Goal: Task Accomplishment & Management: Manage account settings

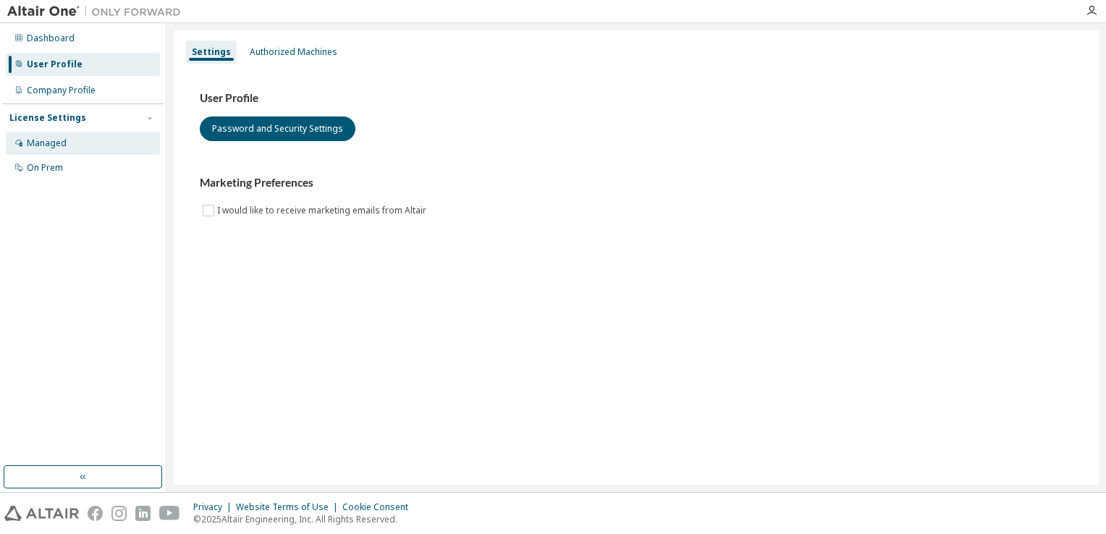
click at [60, 153] on div "Managed" at bounding box center [83, 143] width 154 height 23
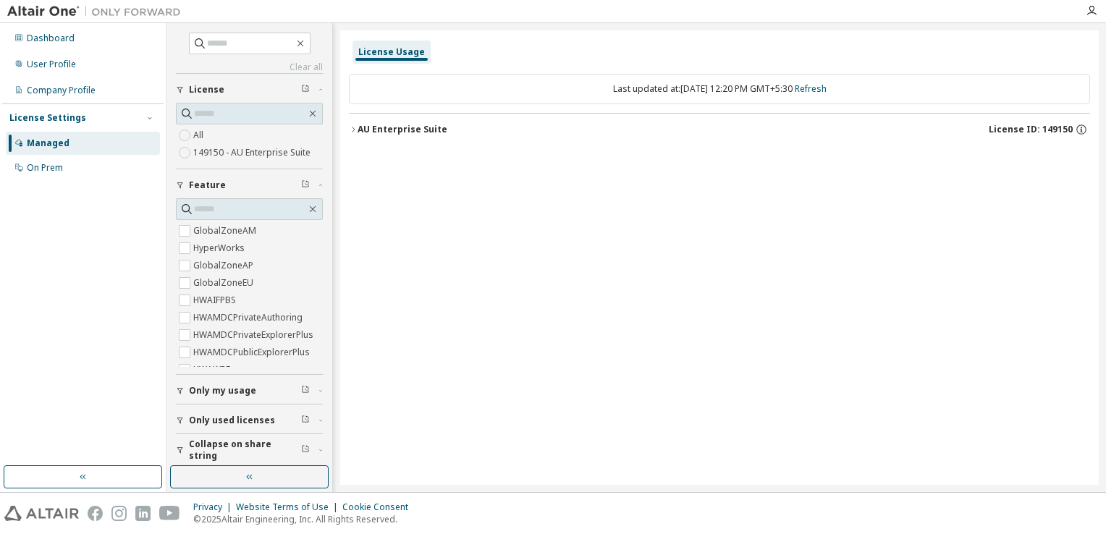
click at [211, 146] on label "149150 - AU Enterprise Suite" at bounding box center [253, 152] width 120 height 17
click at [347, 134] on div "License Usage Last updated at: [DATE] 12:20 PM GMT+5:30 Refresh AU Enterprise S…" at bounding box center [719, 257] width 759 height 455
click at [354, 133] on icon "button" at bounding box center [353, 129] width 9 height 9
click at [360, 132] on div "AU Enterprise Suite" at bounding box center [403, 130] width 90 height 12
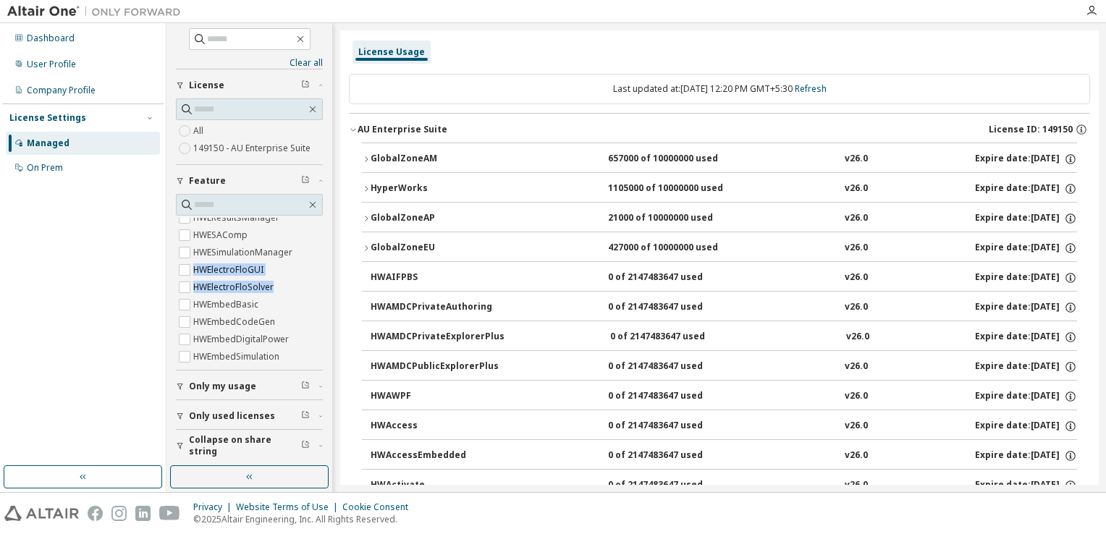
scroll to position [1086, 33]
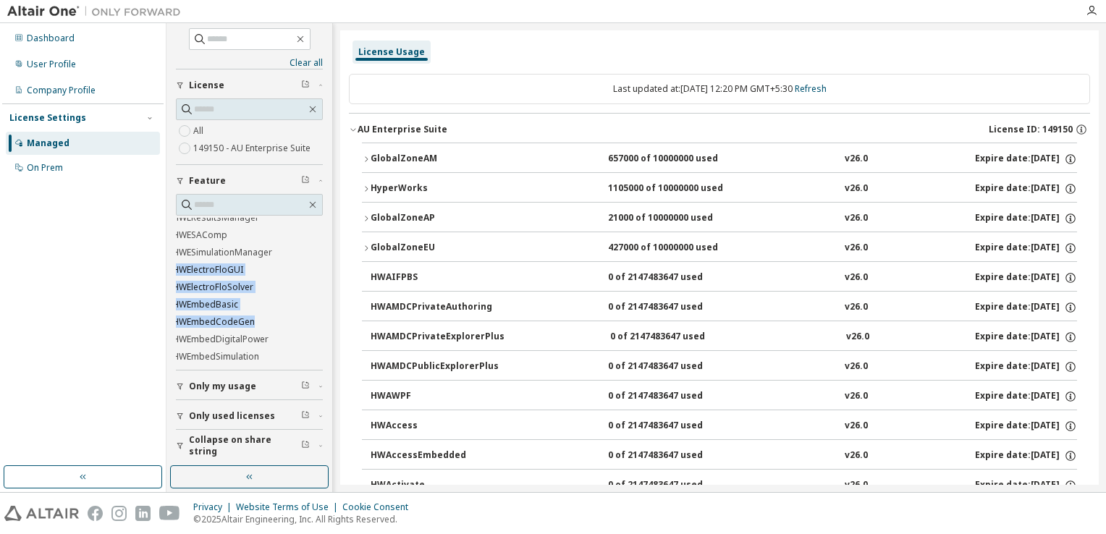
drag, startPoint x: 316, startPoint y: 245, endPoint x: 313, endPoint y: 317, distance: 71.7
click at [313, 317] on div "Clear all Collapse on share string Only used licenses Only my usage Feature Glo…" at bounding box center [249, 244] width 161 height 439
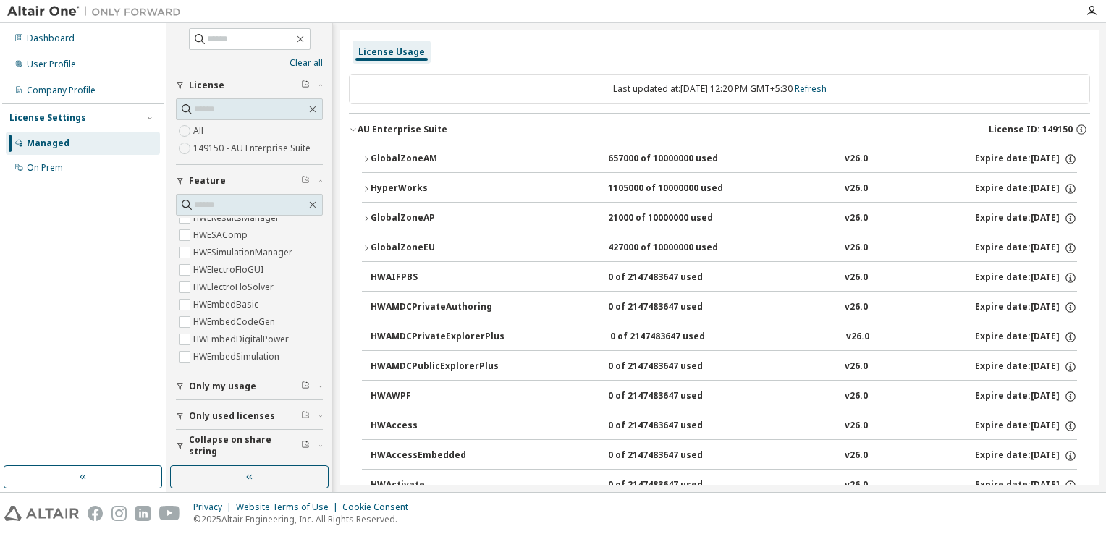
click at [97, 366] on div "Dashboard User Profile Company Profile License Settings Managed On Prem" at bounding box center [82, 244] width 161 height 439
click at [207, 390] on span "Only my usage" at bounding box center [222, 387] width 67 height 12
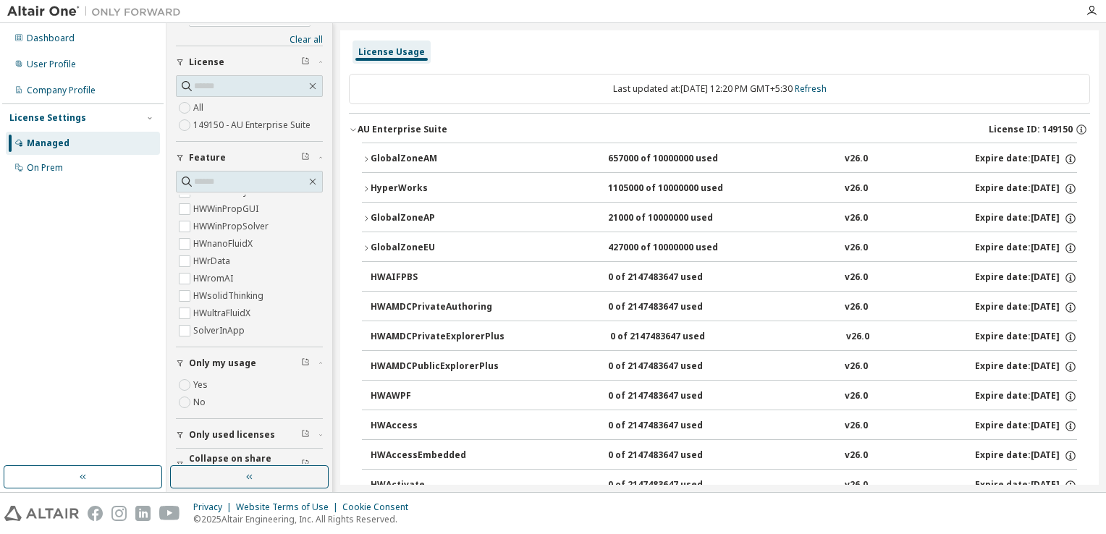
scroll to position [46, 0]
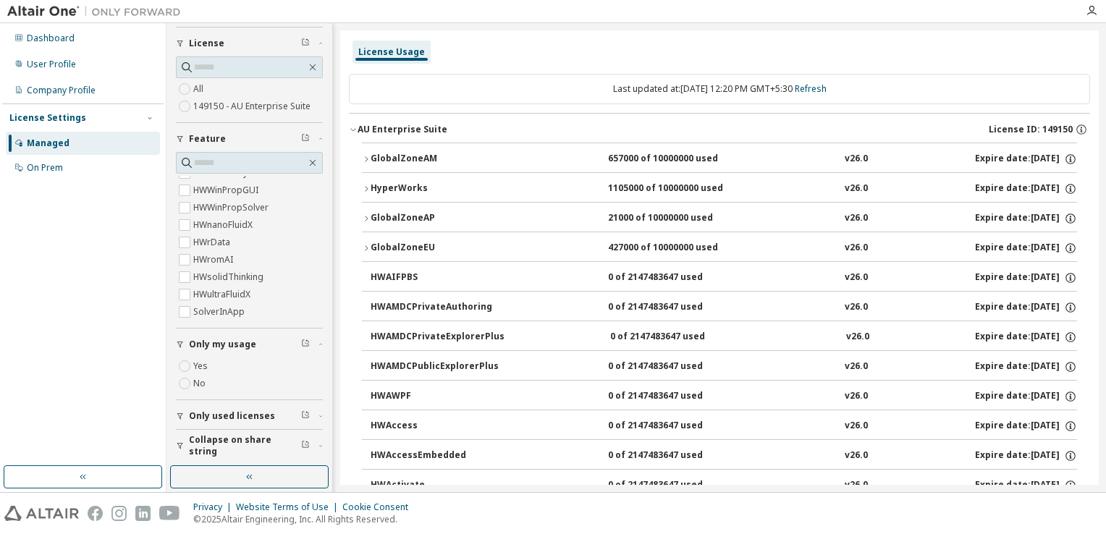
click at [219, 400] on button "Only used licenses" at bounding box center [249, 416] width 147 height 32
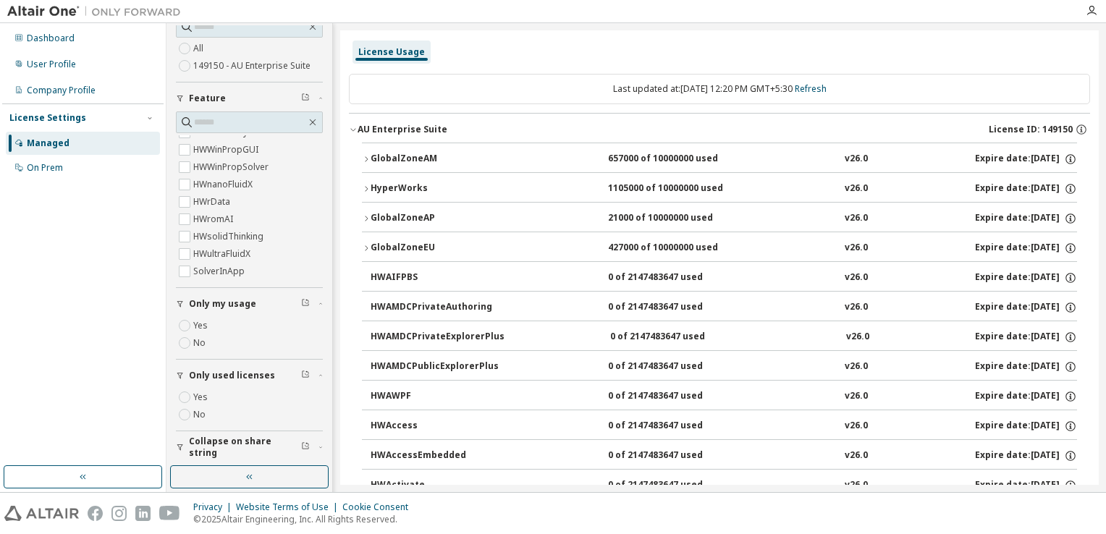
scroll to position [88, 0]
click at [209, 446] on span "Collapse on share string" at bounding box center [245, 445] width 112 height 23
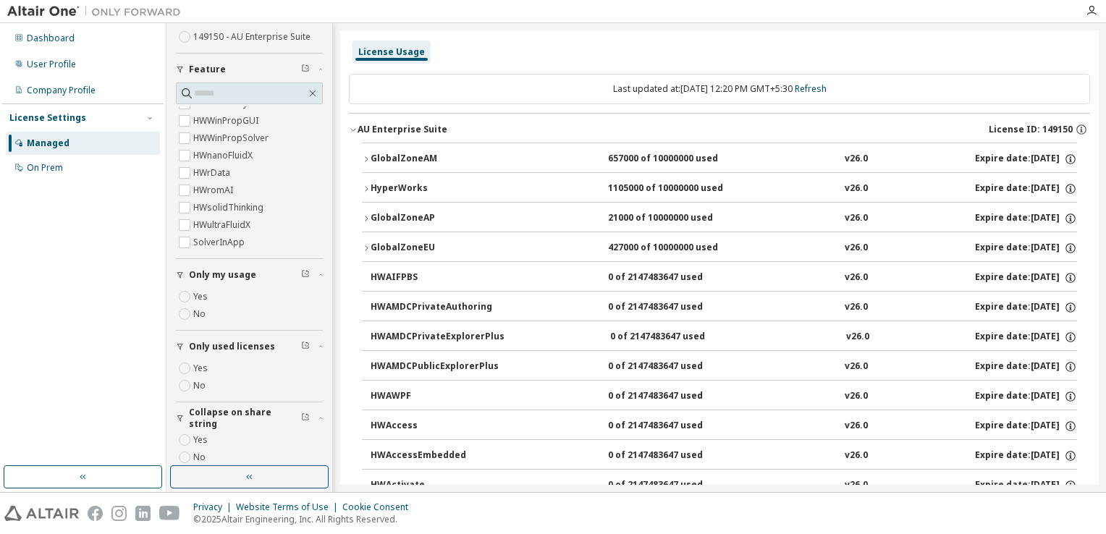
scroll to position [130, 0]
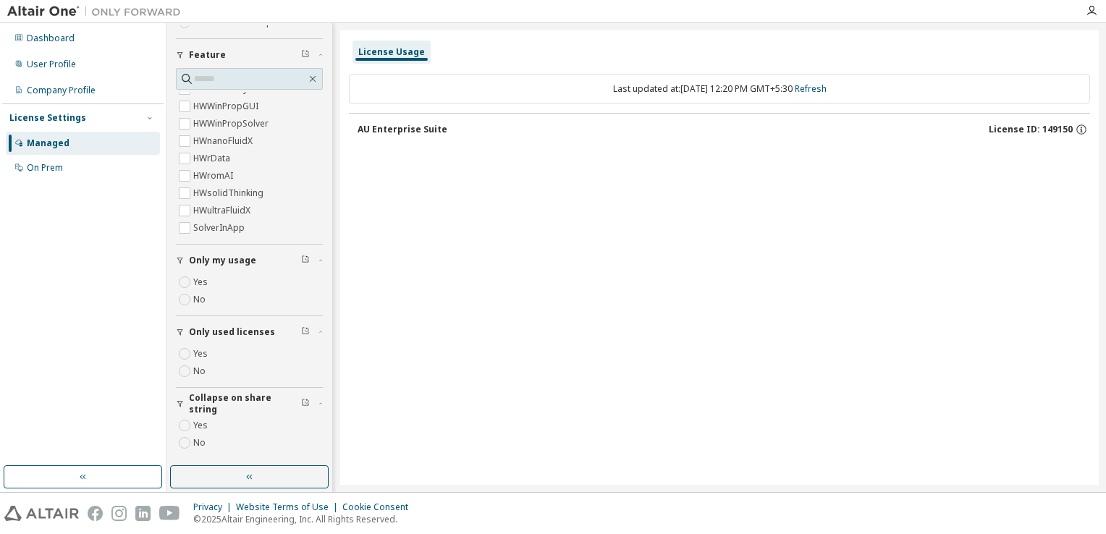
click at [498, 129] on div "AU Enterprise Suite License ID: 149150" at bounding box center [724, 129] width 733 height 13
click at [490, 122] on button "AU Enterprise Suite License ID: 149150" at bounding box center [724, 130] width 733 height 32
drag, startPoint x: 461, startPoint y: 135, endPoint x: 663, endPoint y: 159, distance: 202.7
click at [461, 136] on button "AU Enterprise Suite License ID: 149150" at bounding box center [724, 130] width 733 height 32
click at [1079, 130] on icon "button" at bounding box center [1081, 129] width 13 height 13
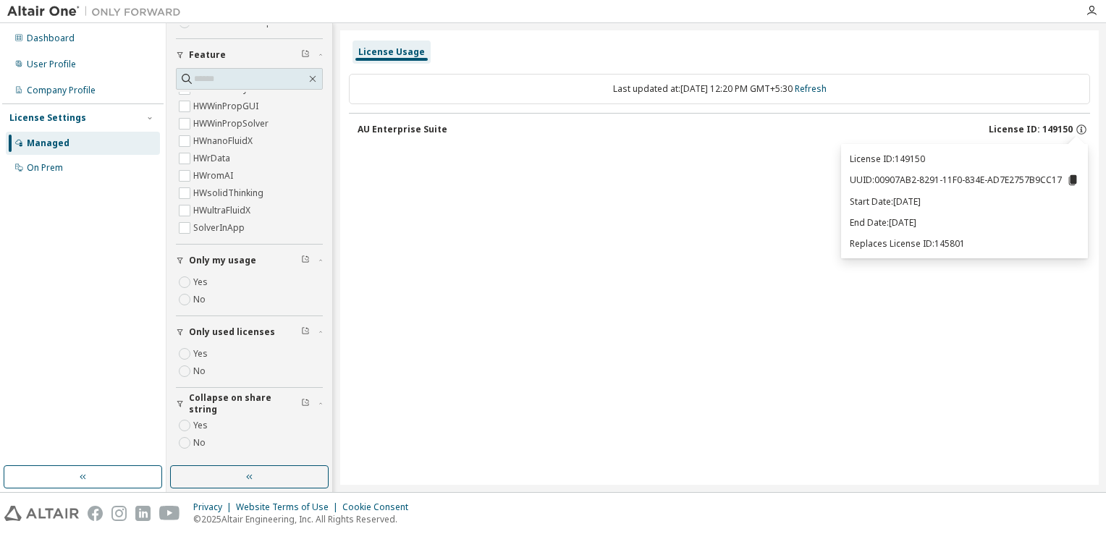
click at [658, 261] on div "License Usage Last updated at: [DATE] 12:20 PM GMT+5:30 Refresh AU Enterprise S…" at bounding box center [719, 257] width 759 height 455
